Goal: Task Accomplishment & Management: Use online tool/utility

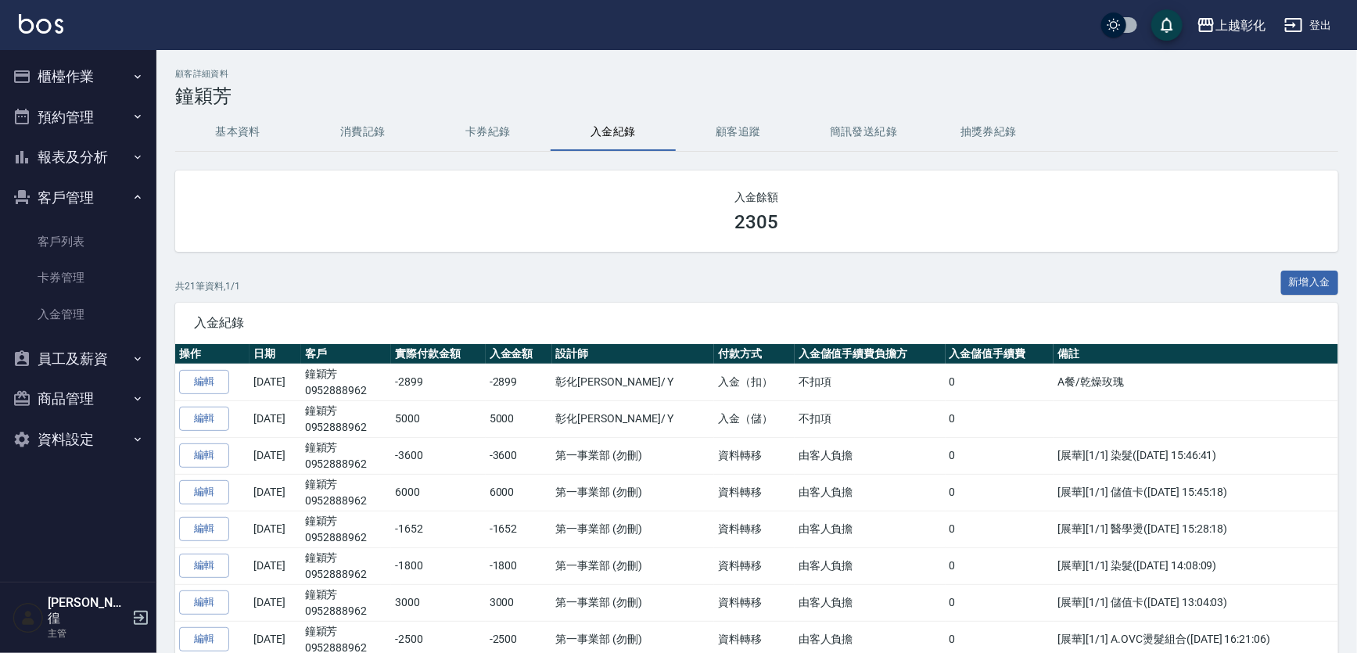
click at [90, 160] on button "報表及分析" at bounding box center [78, 157] width 144 height 41
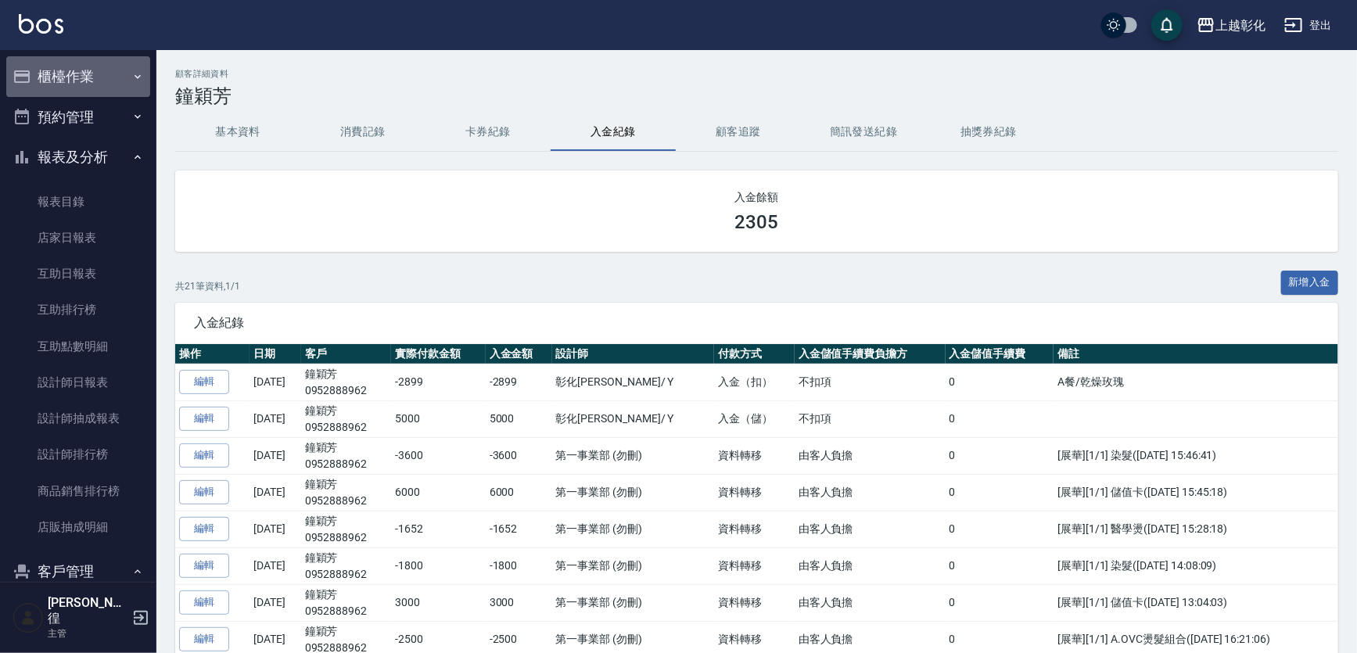
click at [81, 78] on button "櫃檯作業" at bounding box center [78, 76] width 144 height 41
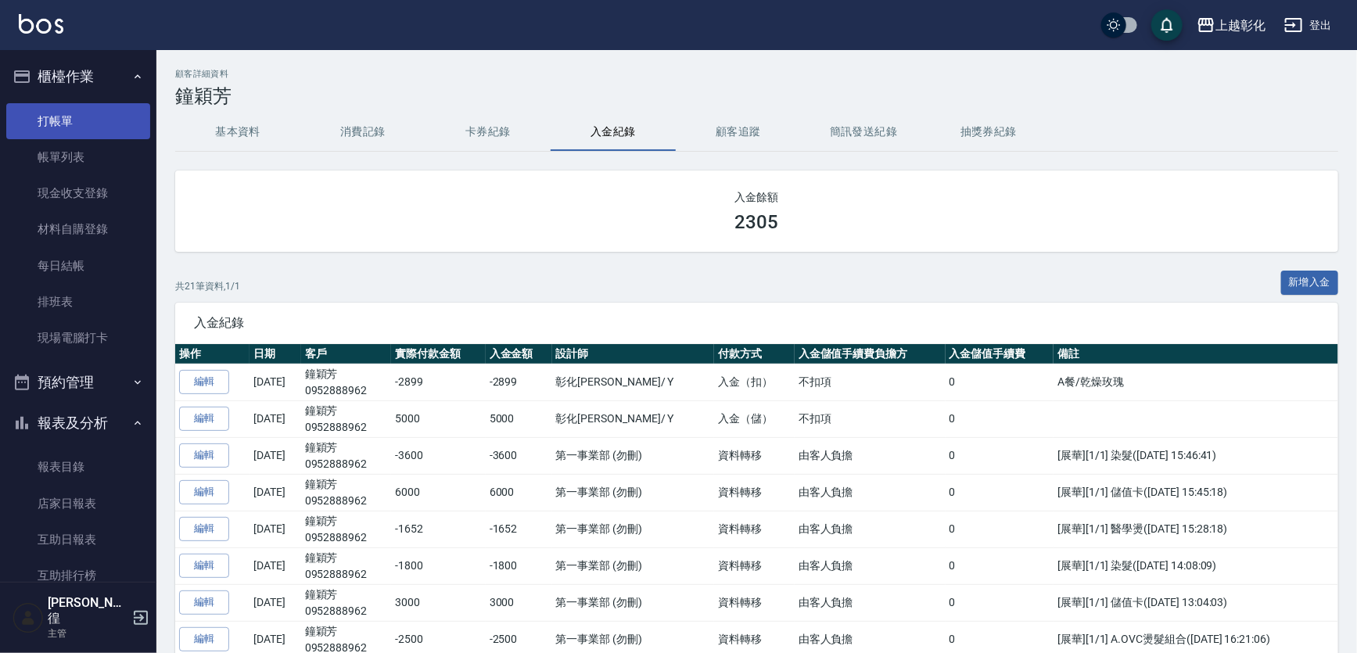
click at [87, 117] on link "打帳單" at bounding box center [78, 121] width 144 height 36
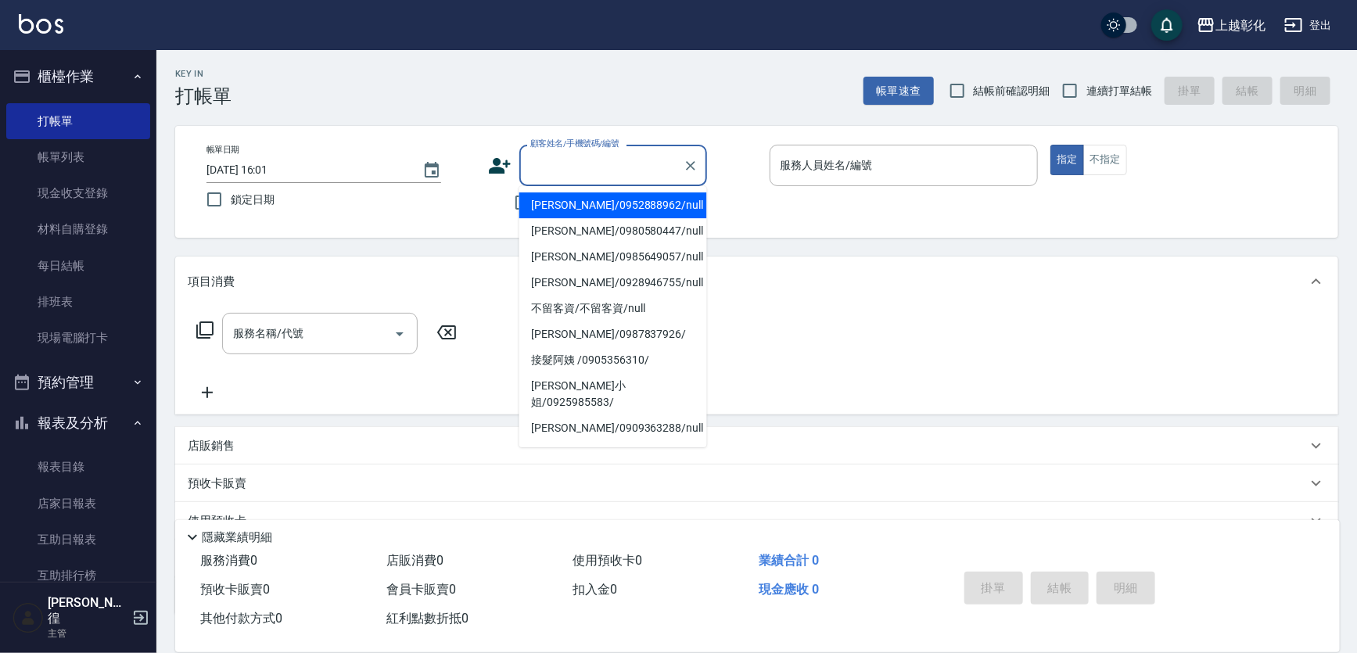
click at [560, 164] on input "顧客姓名/手機號碼/編號" at bounding box center [601, 165] width 150 height 27
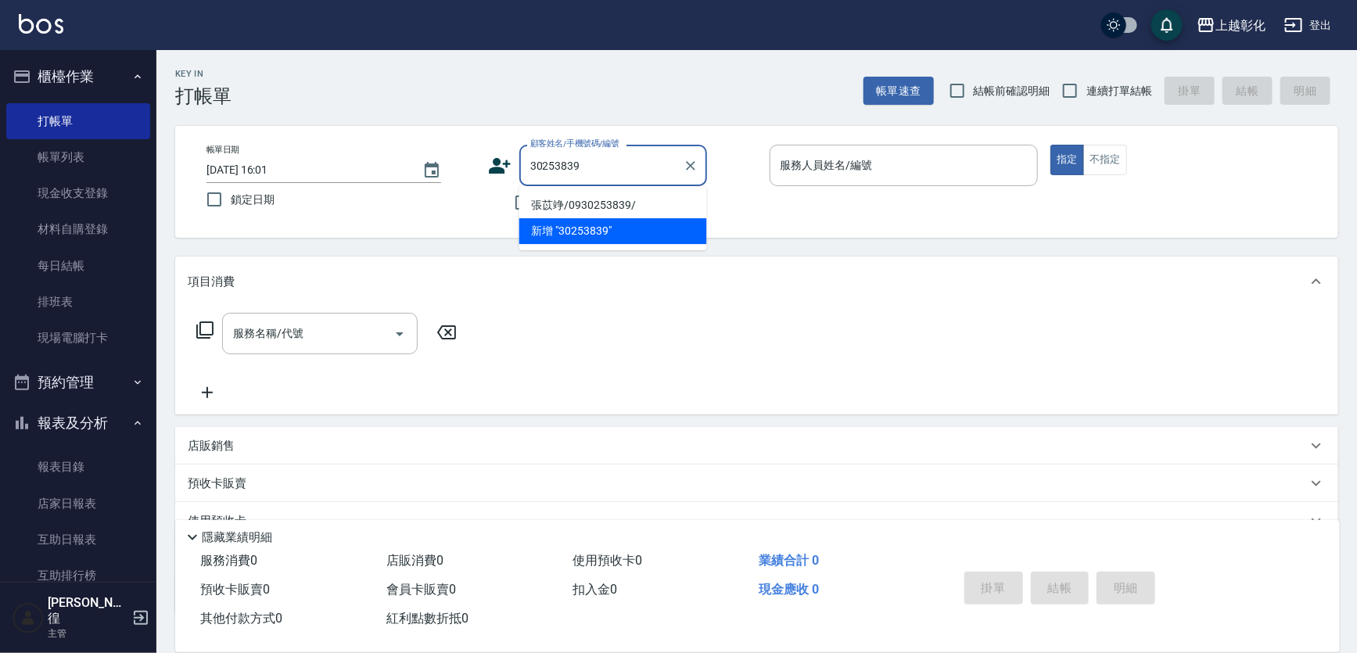
click at [603, 205] on li "張苡竫/0930253839/" at bounding box center [613, 205] width 188 height 26
type input "張苡竫/0930253839/"
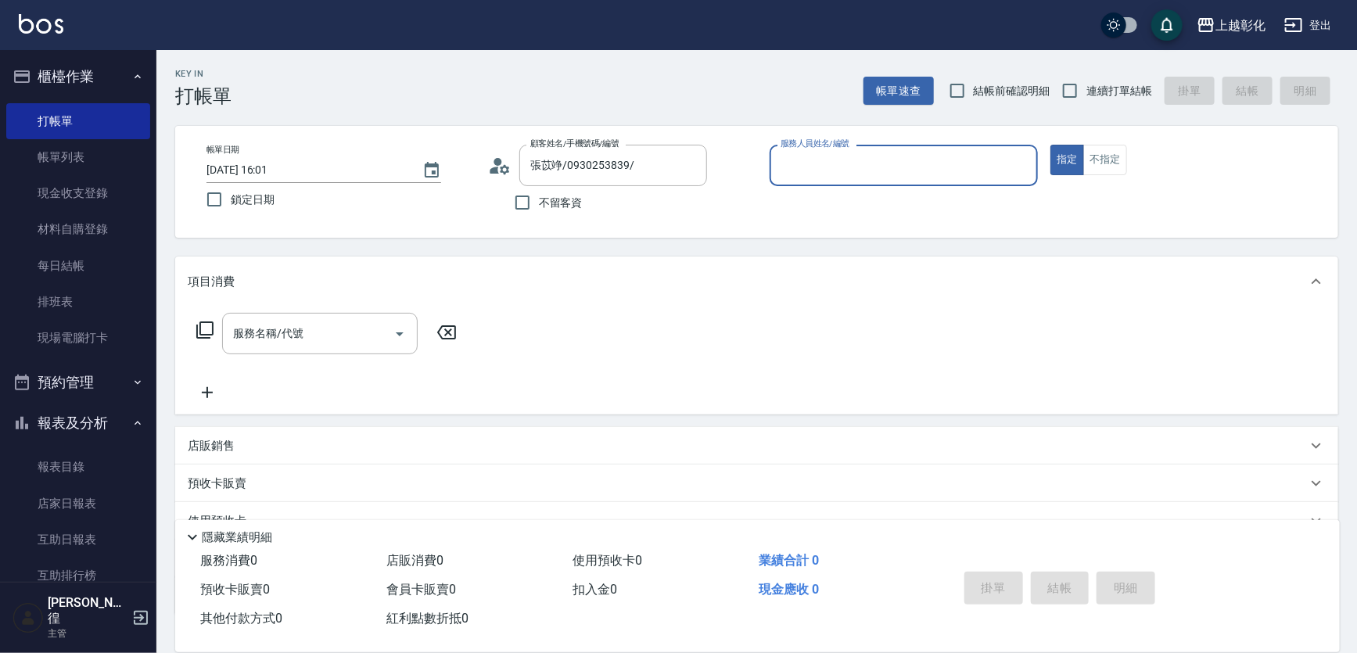
click at [758, 167] on div "帳單日期 [DATE] 16:01 鎖定日期 顧客姓名/手機號碼/編號 張苡竫/0930253839/ 顧客姓名/手機號碼/編號 不留客資 服務人員姓名/編號…" at bounding box center [756, 182] width 1125 height 74
click at [843, 167] on input "服務人員姓名/編號" at bounding box center [903, 165] width 255 height 27
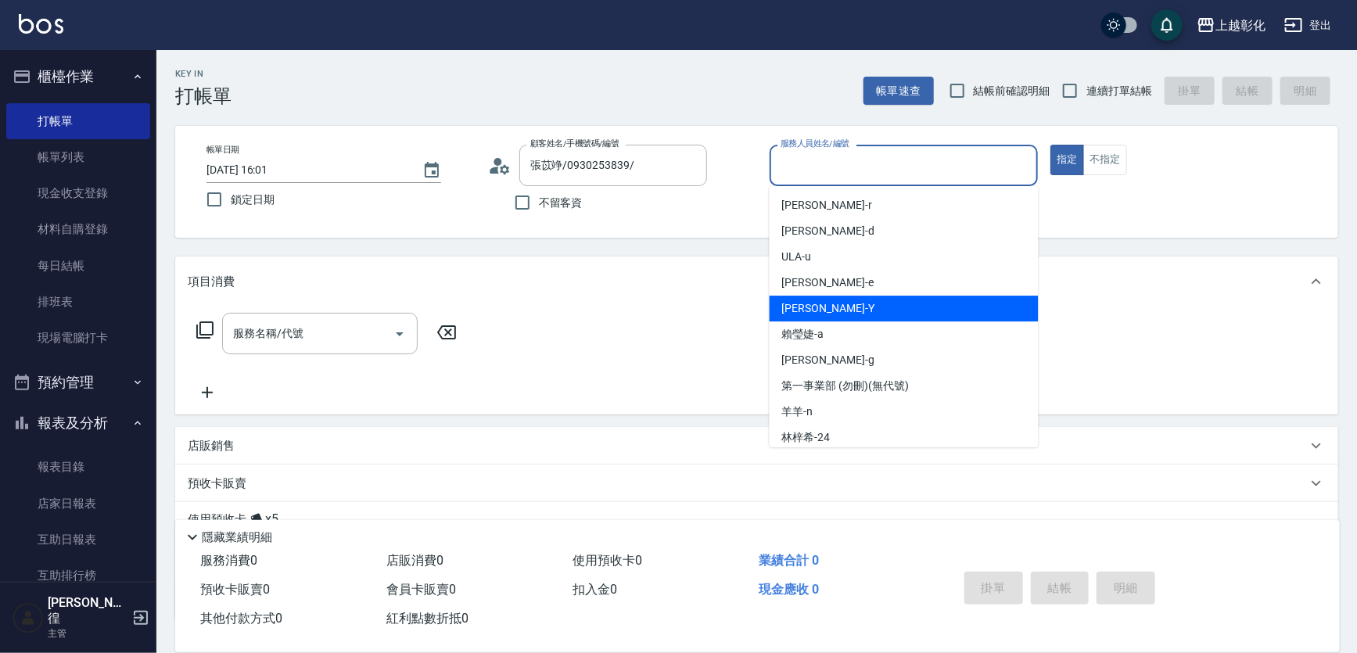
click at [837, 305] on div "[PERSON_NAME] -Y" at bounding box center [903, 309] width 269 height 26
type input "[PERSON_NAME]-Y"
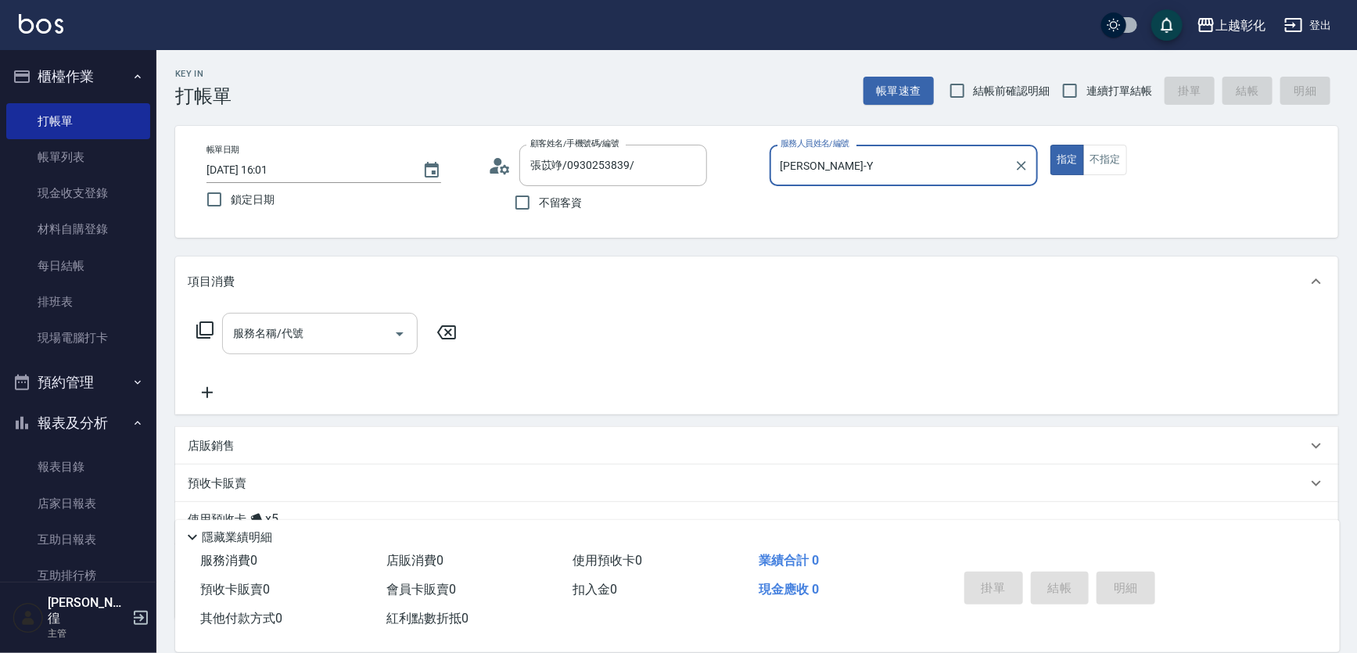
click at [351, 348] on div "服務名稱/代號" at bounding box center [319, 333] width 195 height 41
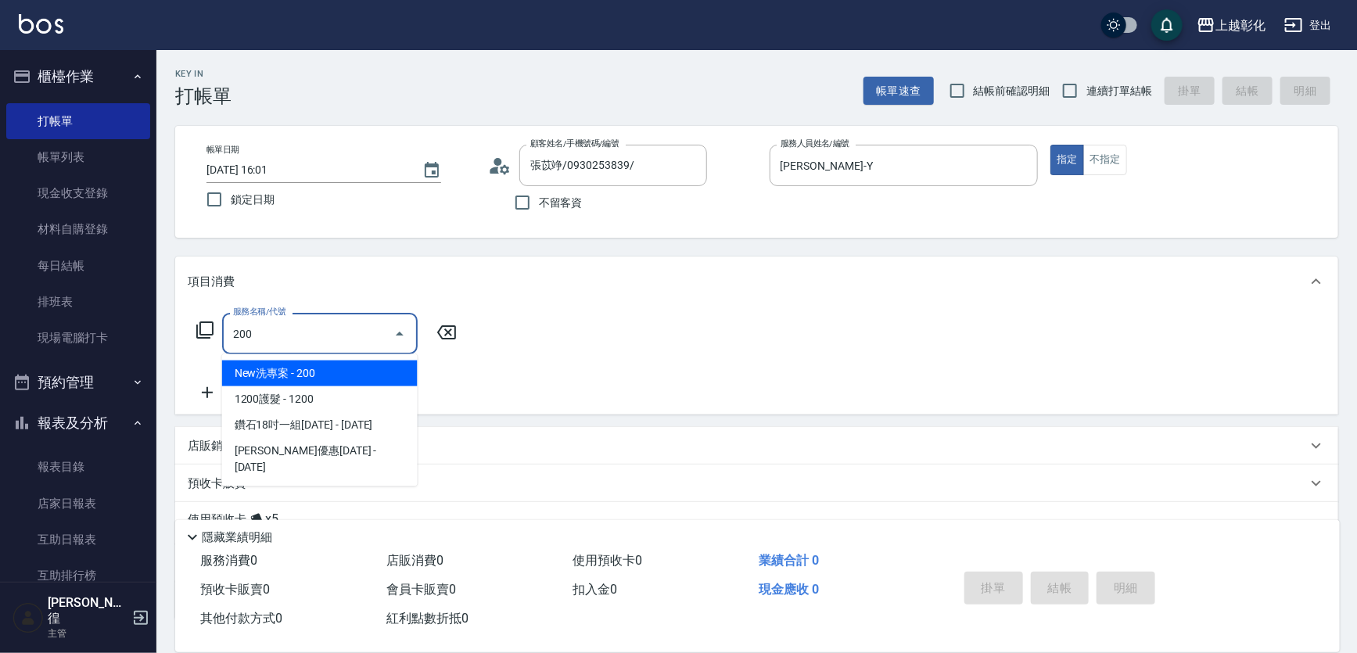
type input "New洗專案(200)"
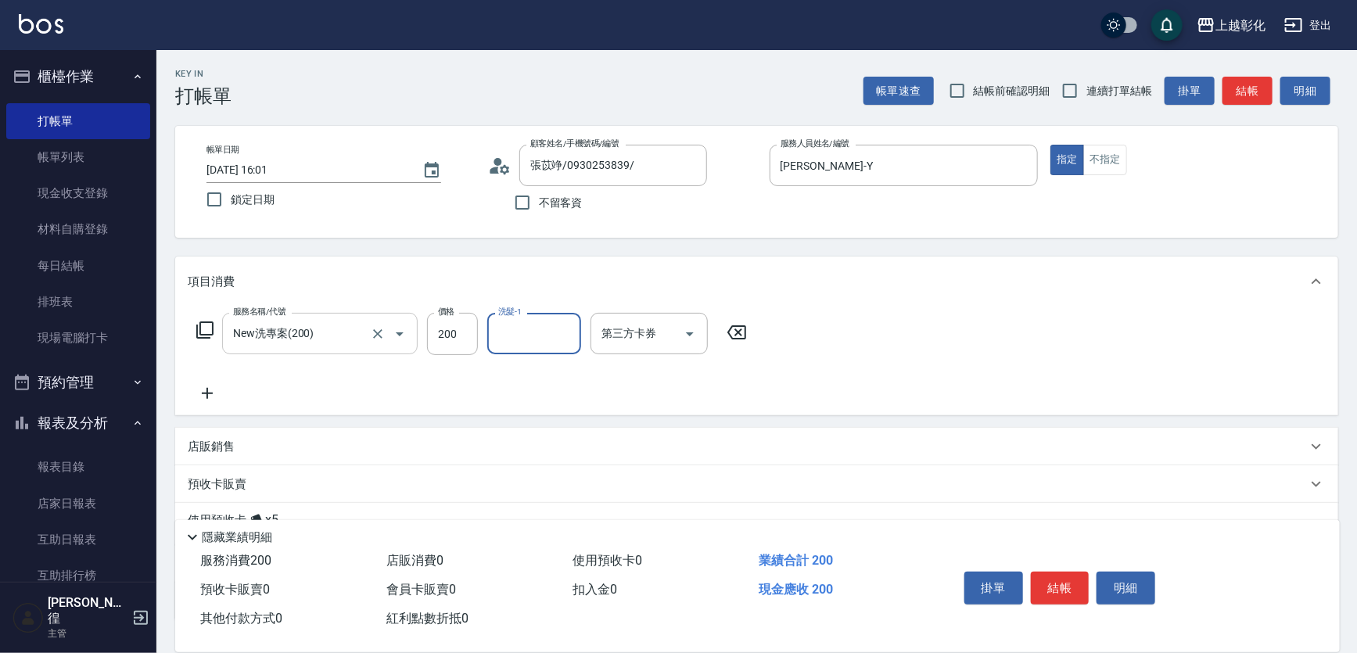
type input "ㄗ"
type input "[PERSON_NAME]-Y"
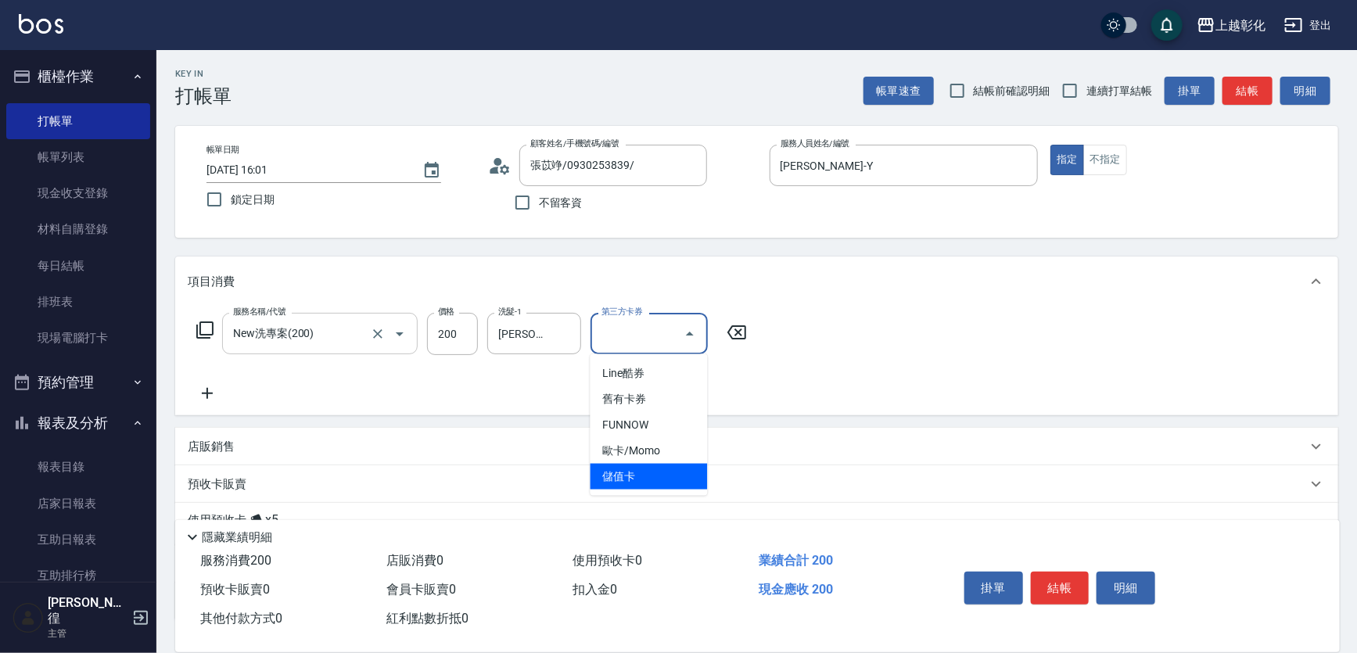
type input "儲值卡"
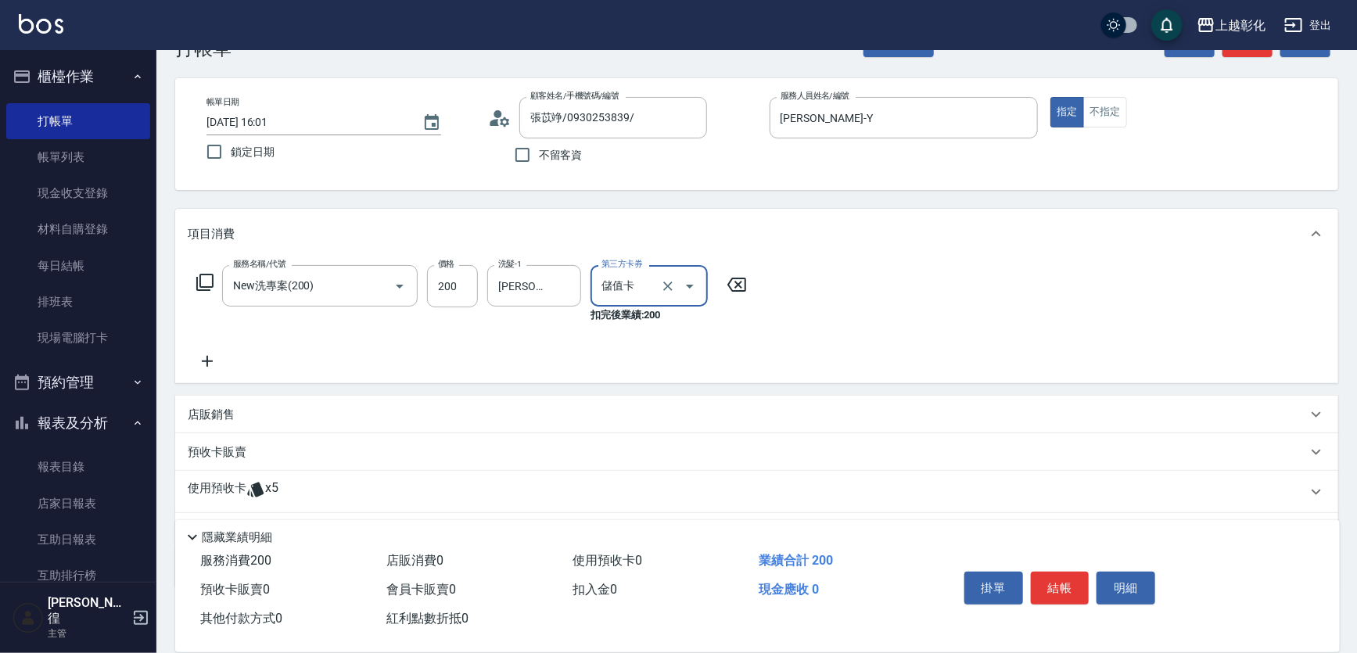
scroll to position [70, 0]
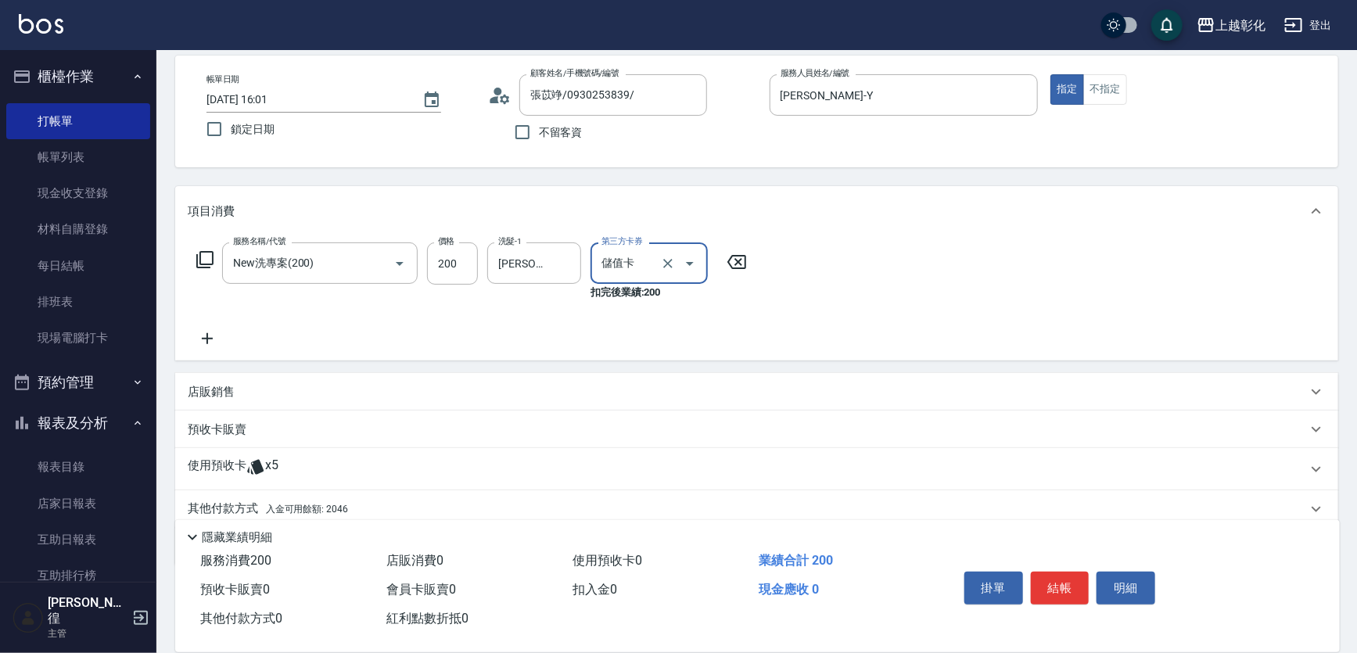
click at [336, 461] on div "使用預收卡 x5" at bounding box center [747, 468] width 1119 height 23
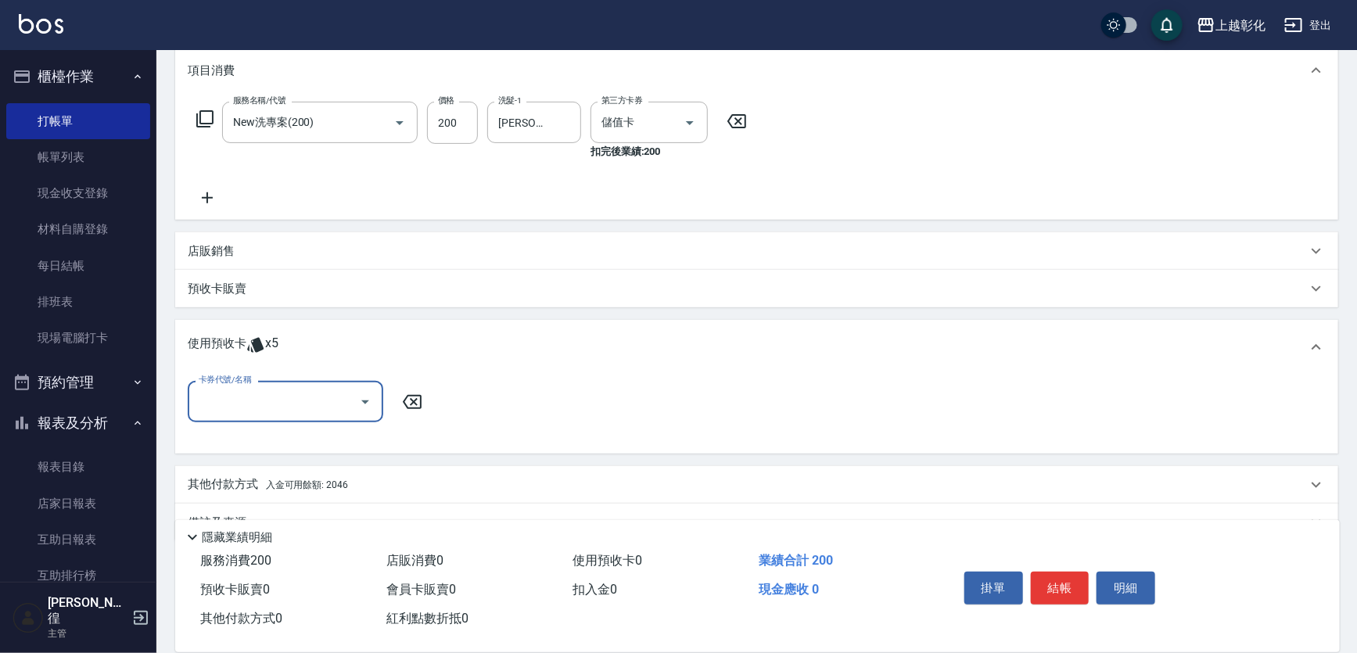
scroll to position [213, 0]
click at [308, 407] on input "卡券代號/名稱" at bounding box center [274, 399] width 158 height 27
click at [307, 437] on div "精油洗髮 剩餘5張" at bounding box center [285, 440] width 195 height 26
type input "精油洗髮"
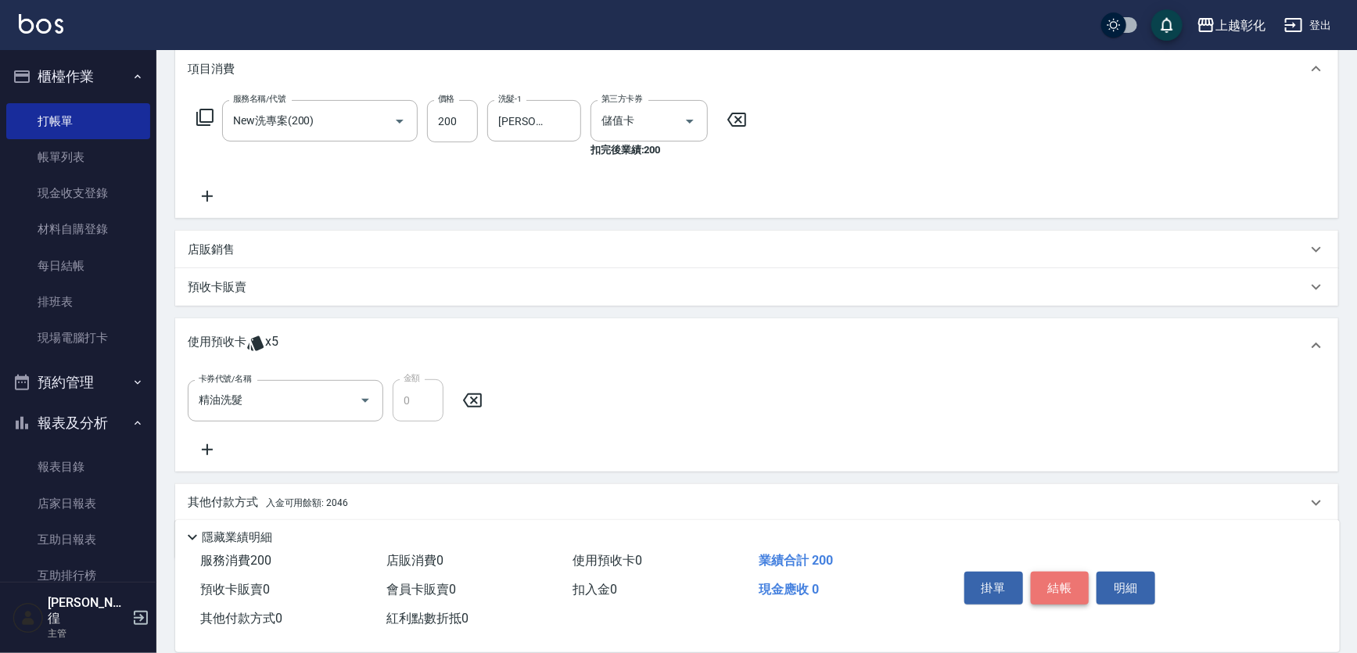
click at [1051, 581] on button "結帳" at bounding box center [1060, 588] width 59 height 33
